Goal: Find specific page/section: Find specific page/section

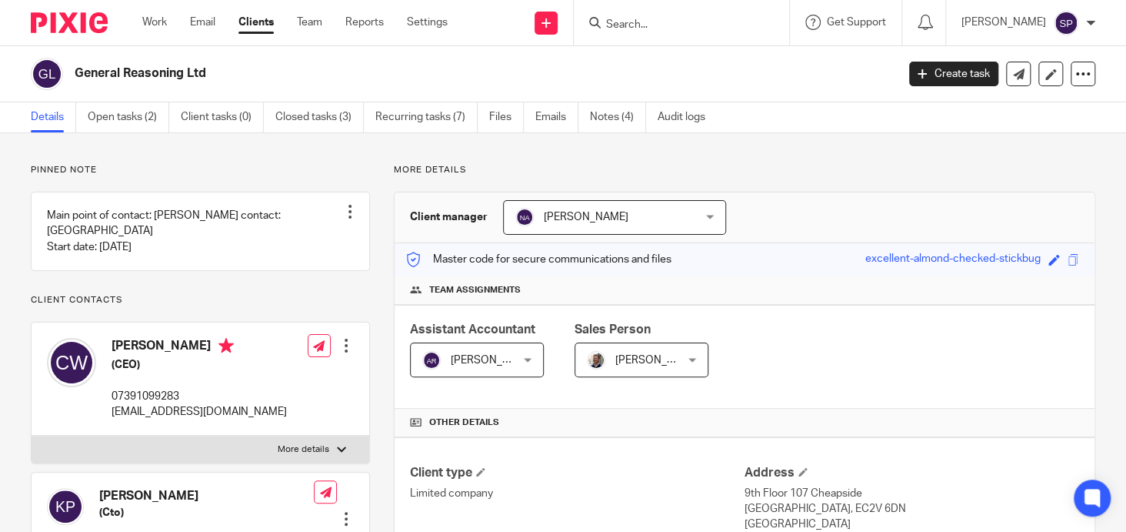
click at [623, 24] on input "Search" at bounding box center [674, 25] width 138 height 14
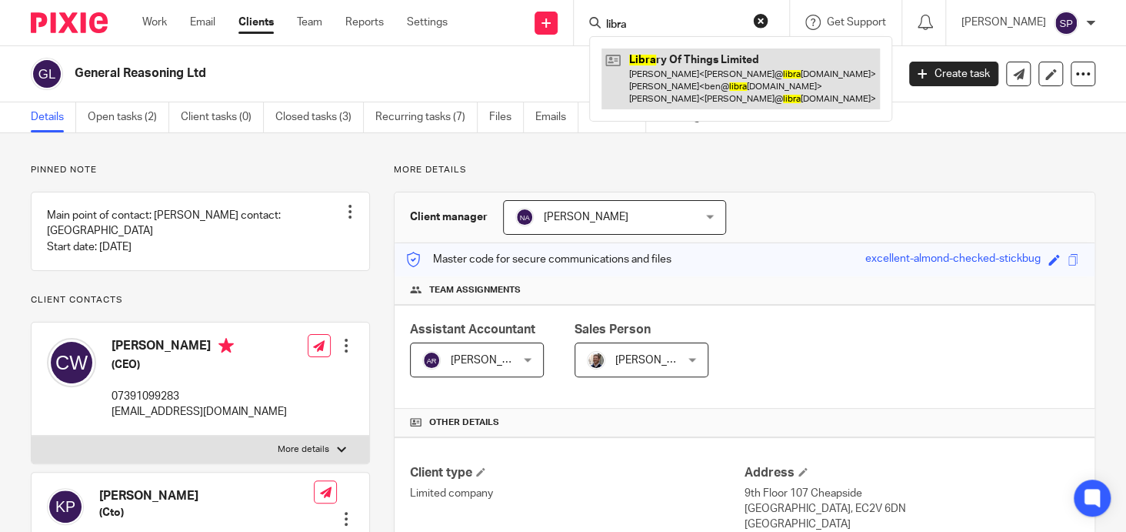
type input "libra"
click at [721, 55] on link at bounding box center [741, 78] width 279 height 61
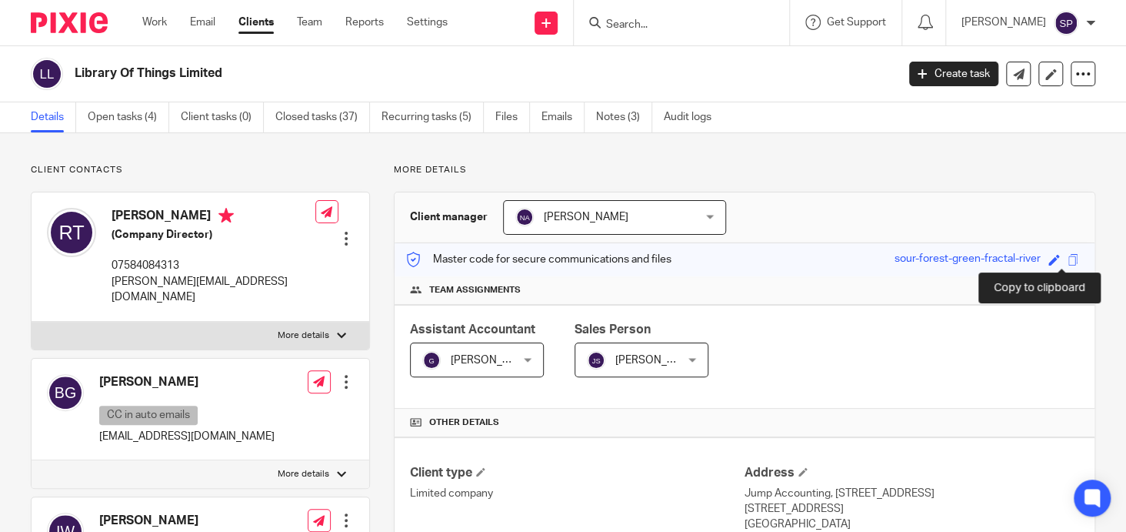
click at [1068, 259] on span at bounding box center [1074, 260] width 12 height 12
